Goal: Check status

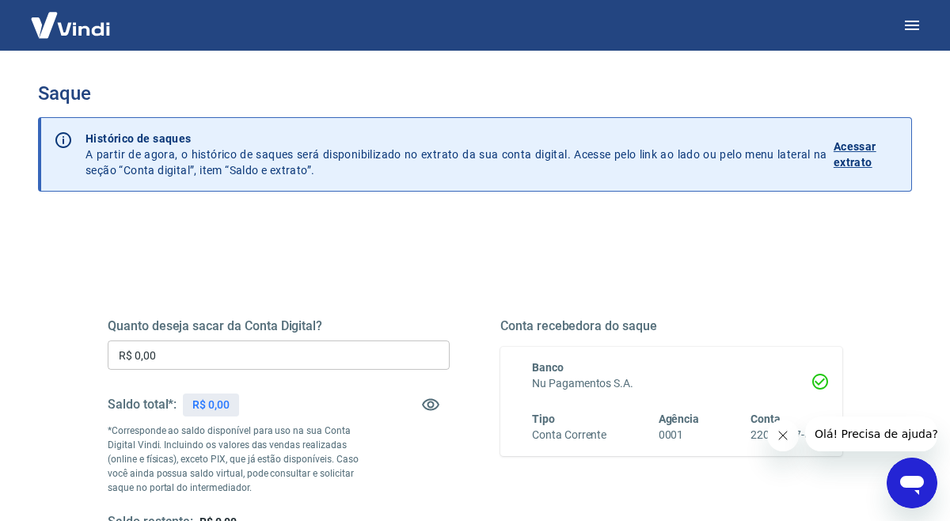
click at [865, 146] on p "Acessar extrato" at bounding box center [866, 155] width 65 height 32
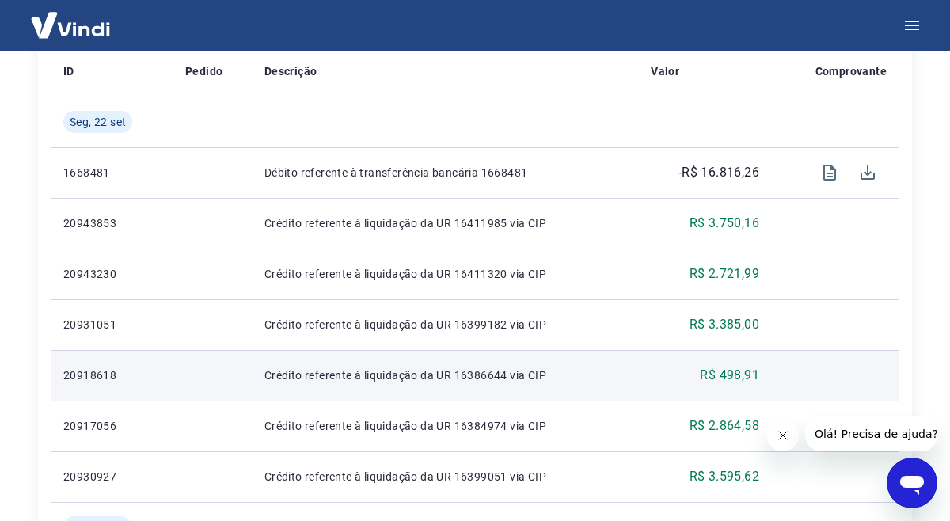
scroll to position [395, 0]
